Goal: Information Seeking & Learning: Learn about a topic

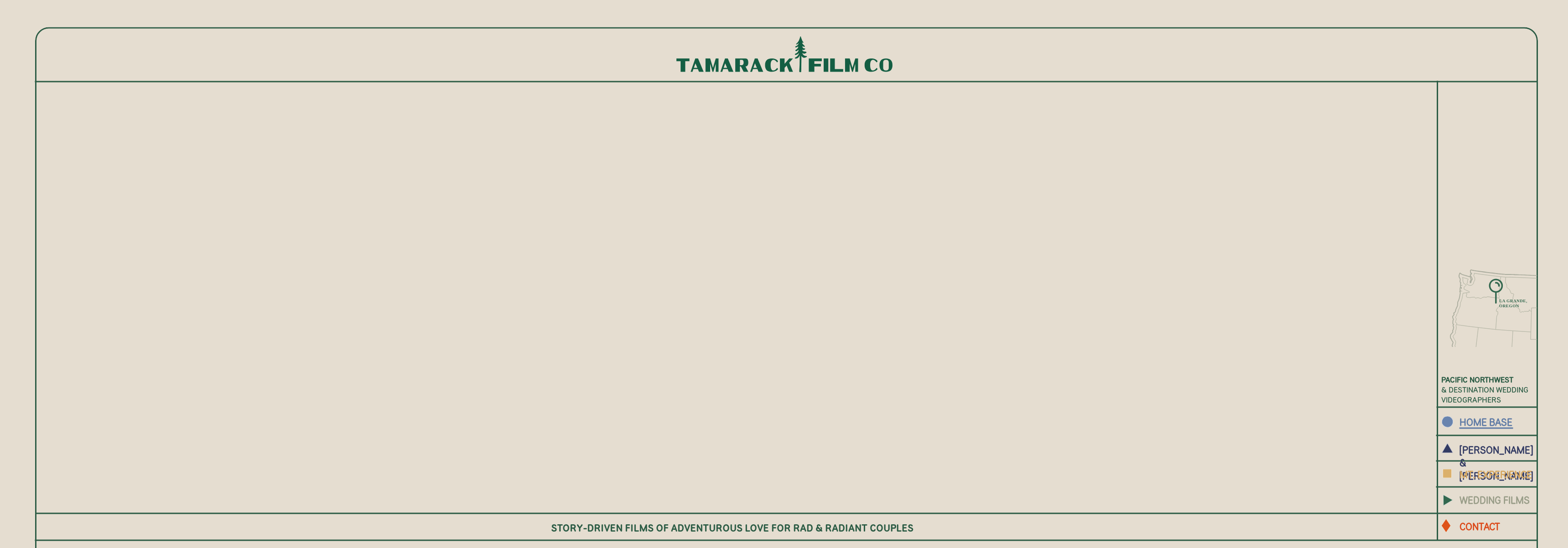
click at [1483, 500] on b "WEDDING FILMS" at bounding box center [1494, 499] width 70 height 12
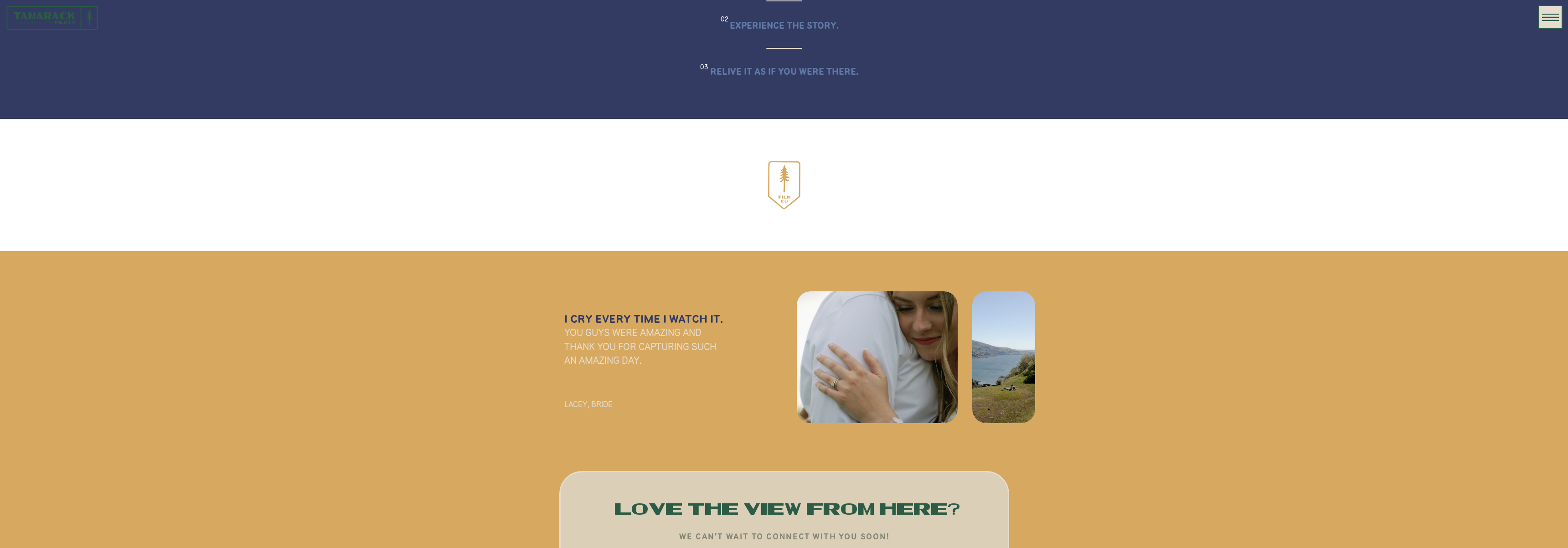
scroll to position [1282, 0]
